Goal: Task Accomplishment & Management: Manage account settings

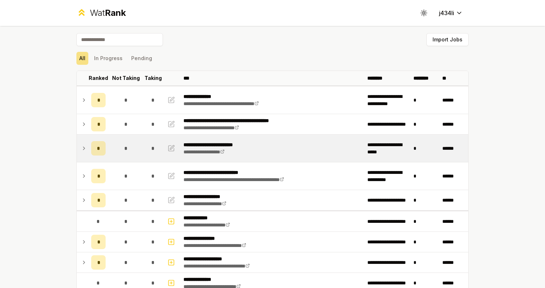
click at [87, 147] on icon at bounding box center [84, 148] width 6 height 9
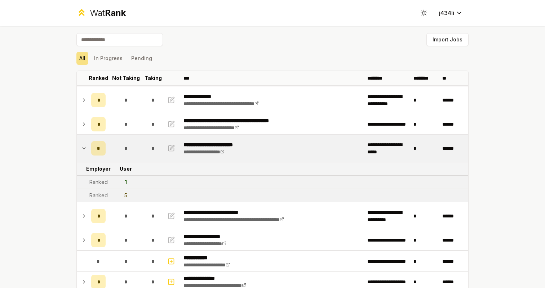
click at [124, 182] on td "1" at bounding box center [126, 182] width 35 height 13
click at [102, 183] on div "Ranked" at bounding box center [98, 182] width 18 height 7
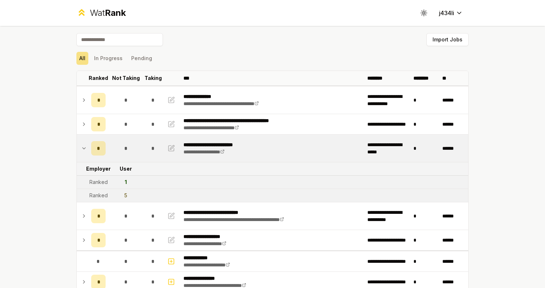
click at [102, 183] on div "Ranked" at bounding box center [98, 182] width 18 height 7
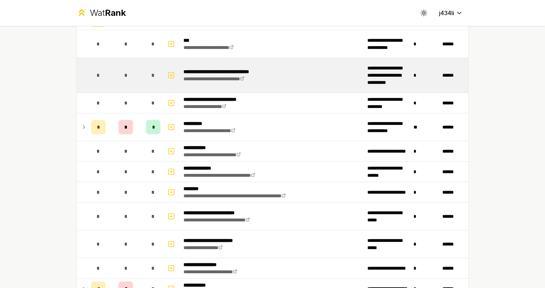
scroll to position [488, 0]
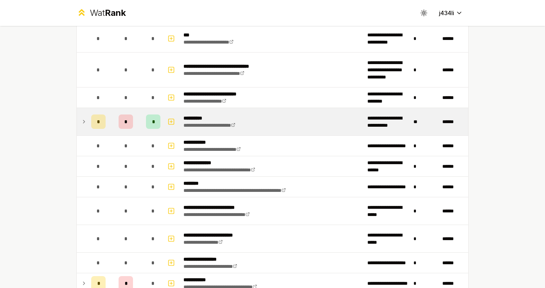
click at [85, 130] on td at bounding box center [83, 121] width 12 height 27
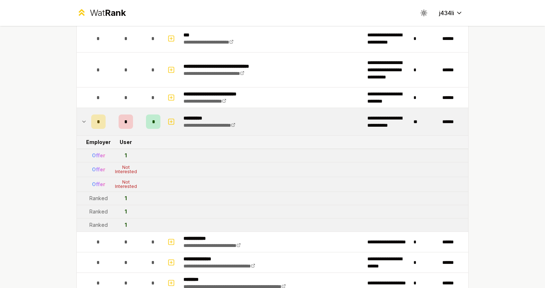
click at [85, 130] on td at bounding box center [83, 121] width 12 height 27
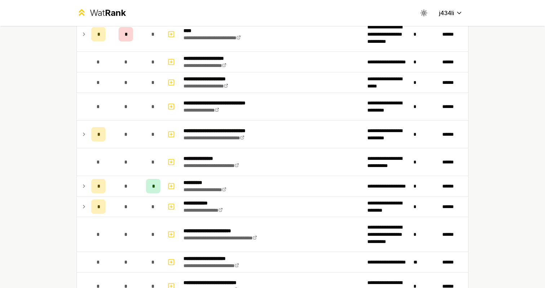
scroll to position [809, 0]
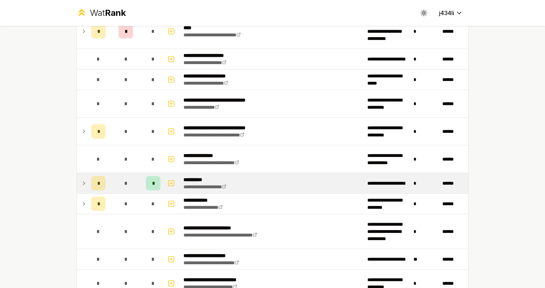
click at [86, 184] on icon at bounding box center [84, 183] width 6 height 9
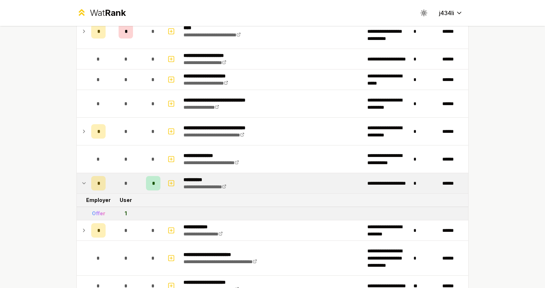
click at [86, 184] on icon at bounding box center [84, 183] width 6 height 9
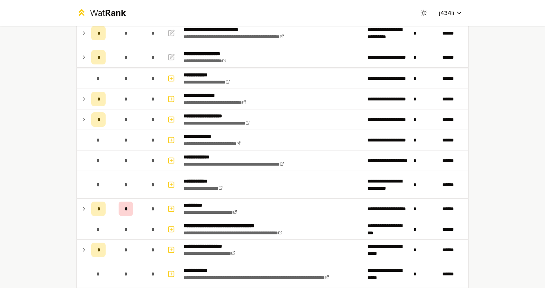
scroll to position [0, 0]
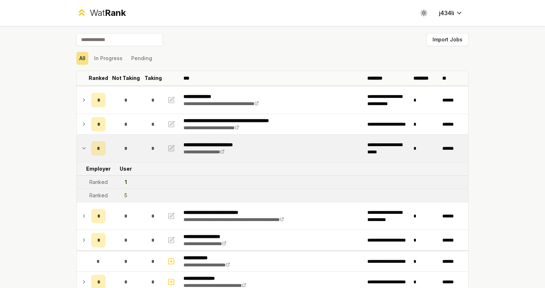
click at [101, 195] on div "Ranked" at bounding box center [98, 195] width 18 height 7
click at [127, 195] on div "5" at bounding box center [125, 195] width 3 height 7
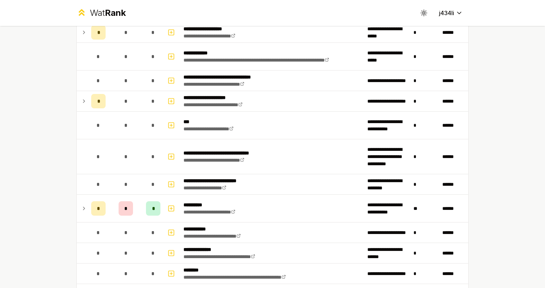
scroll to position [398, 0]
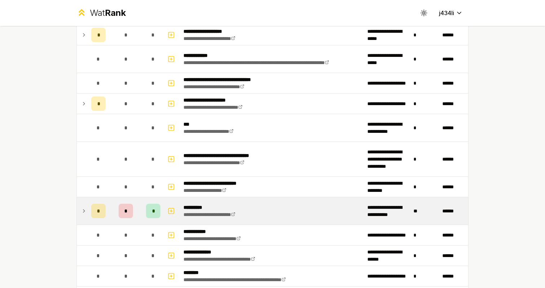
click at [92, 207] on div "*" at bounding box center [98, 211] width 14 height 14
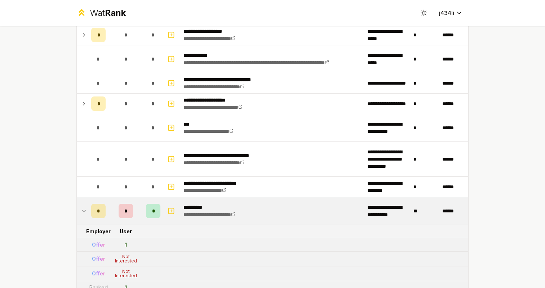
scroll to position [442, 0]
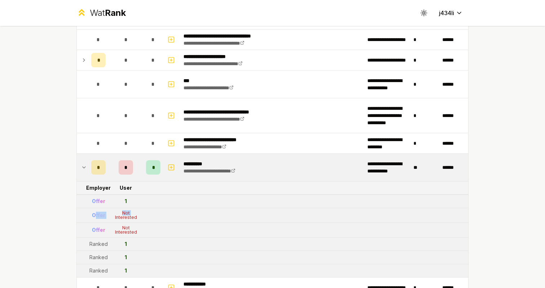
drag, startPoint x: 94, startPoint y: 213, endPoint x: 111, endPoint y: 219, distance: 17.8
click at [112, 219] on tr "Offer Not Interested" at bounding box center [273, 215] width 392 height 15
click at [111, 219] on div "Not Interested" at bounding box center [125, 215] width 29 height 9
drag, startPoint x: 121, startPoint y: 210, endPoint x: 140, endPoint y: 237, distance: 33.2
click at [140, 237] on tbody "**********" at bounding box center [273, 281] width 392 height 1275
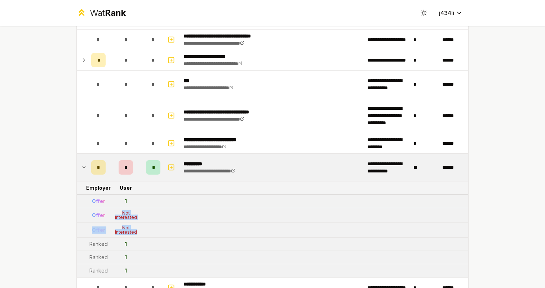
click at [140, 237] on td "Not Interested" at bounding box center [126, 230] width 35 height 14
drag, startPoint x: 118, startPoint y: 205, endPoint x: 149, endPoint y: 245, distance: 50.6
click at [149, 246] on tbody "**********" at bounding box center [273, 281] width 392 height 1275
click at [149, 245] on tr "Ranked 1" at bounding box center [273, 244] width 392 height 13
drag, startPoint x: 89, startPoint y: 246, endPoint x: 142, endPoint y: 249, distance: 52.7
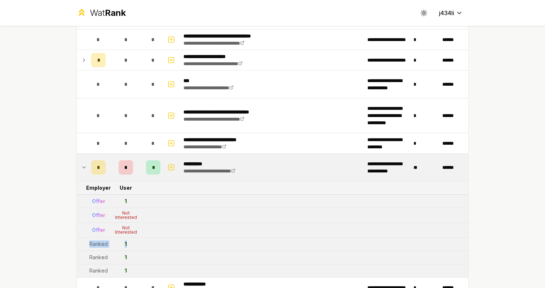
click at [142, 249] on tr "Ranked 1" at bounding box center [273, 244] width 392 height 13
click at [142, 249] on td "1" at bounding box center [126, 244] width 35 height 13
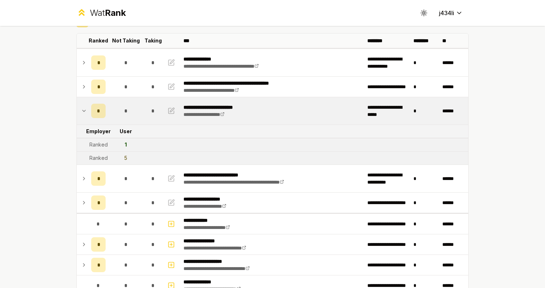
scroll to position [0, 0]
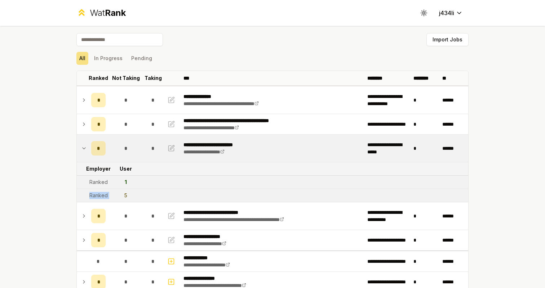
drag, startPoint x: 91, startPoint y: 195, endPoint x: 125, endPoint y: 196, distance: 35.0
click at [125, 196] on tr "Ranked 5" at bounding box center [273, 195] width 392 height 13
click at [126, 196] on div "5" at bounding box center [125, 195] width 3 height 7
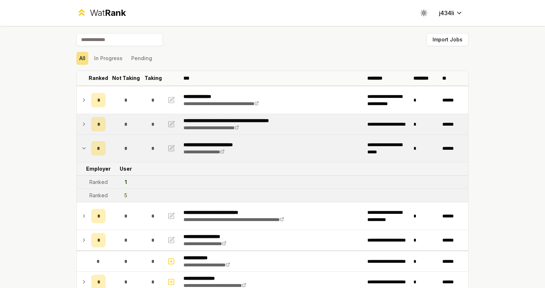
click at [85, 125] on icon at bounding box center [84, 124] width 6 height 9
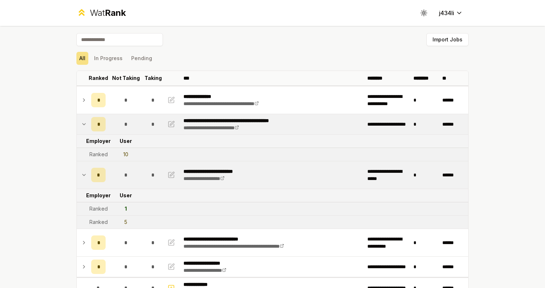
click at [85, 124] on icon at bounding box center [84, 124] width 6 height 9
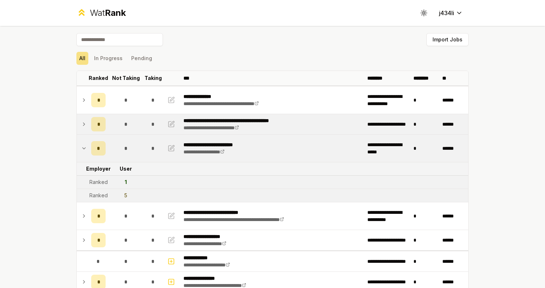
click at [83, 150] on icon at bounding box center [84, 148] width 6 height 9
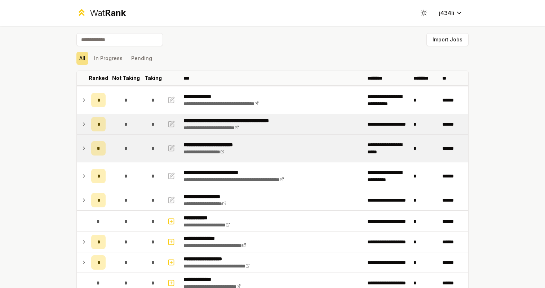
click at [59, 151] on div "**********" at bounding box center [272, 144] width 545 height 288
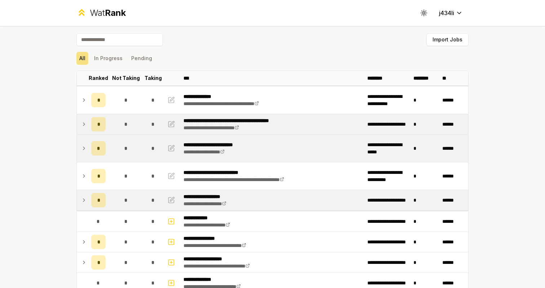
click at [89, 195] on td "*" at bounding box center [98, 200] width 20 height 20
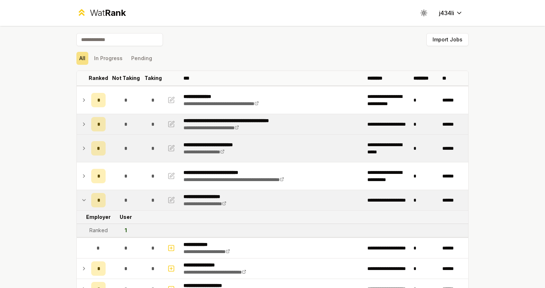
click at [84, 198] on icon at bounding box center [84, 200] width 6 height 9
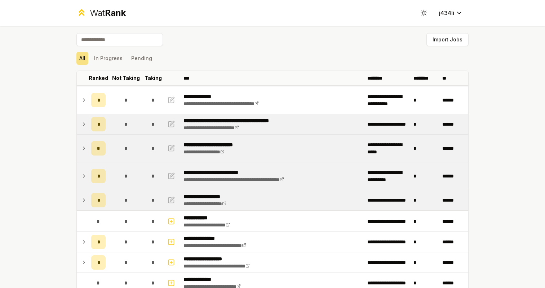
click at [87, 177] on icon at bounding box center [84, 176] width 6 height 9
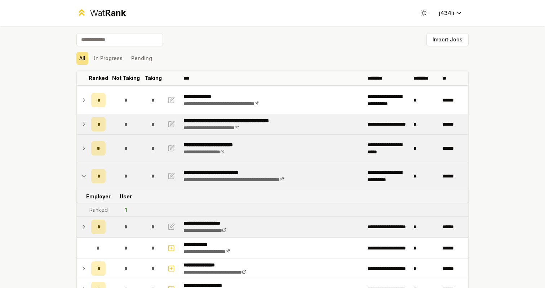
click at [87, 177] on icon at bounding box center [84, 176] width 6 height 9
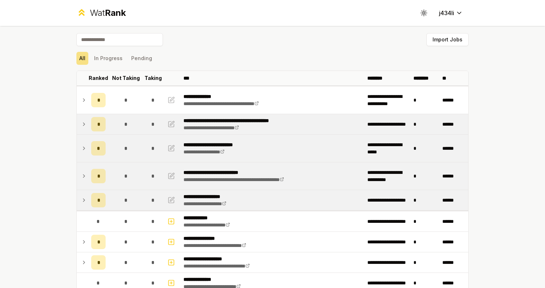
click at [88, 153] on td "*" at bounding box center [98, 148] width 20 height 27
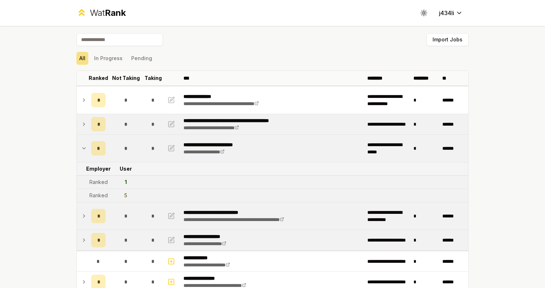
click at [88, 153] on td "*" at bounding box center [98, 148] width 20 height 27
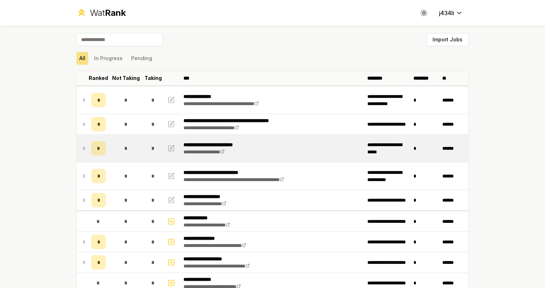
click at [87, 147] on td at bounding box center [83, 148] width 12 height 27
